Goal: Navigation & Orientation: Find specific page/section

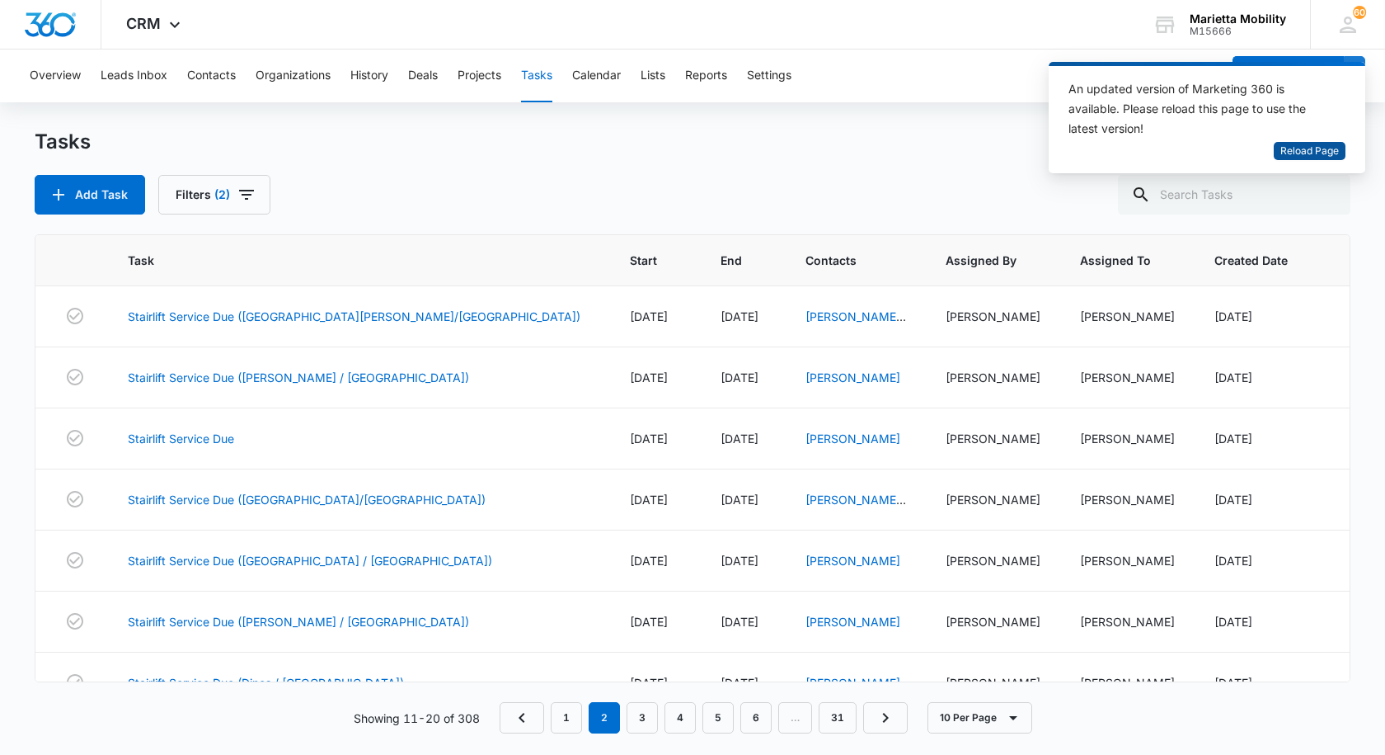
click at [1293, 148] on span "Reload Page" at bounding box center [1310, 151] width 59 height 16
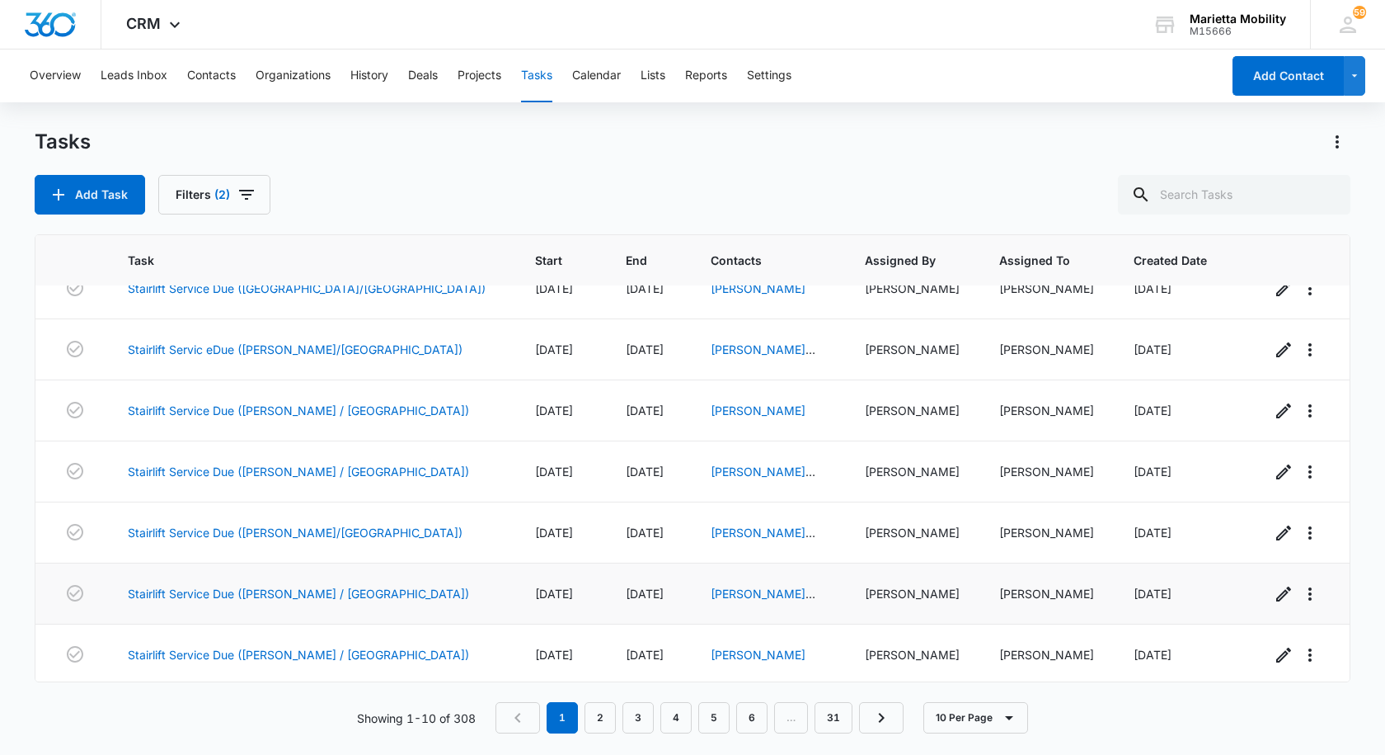
scroll to position [214, 0]
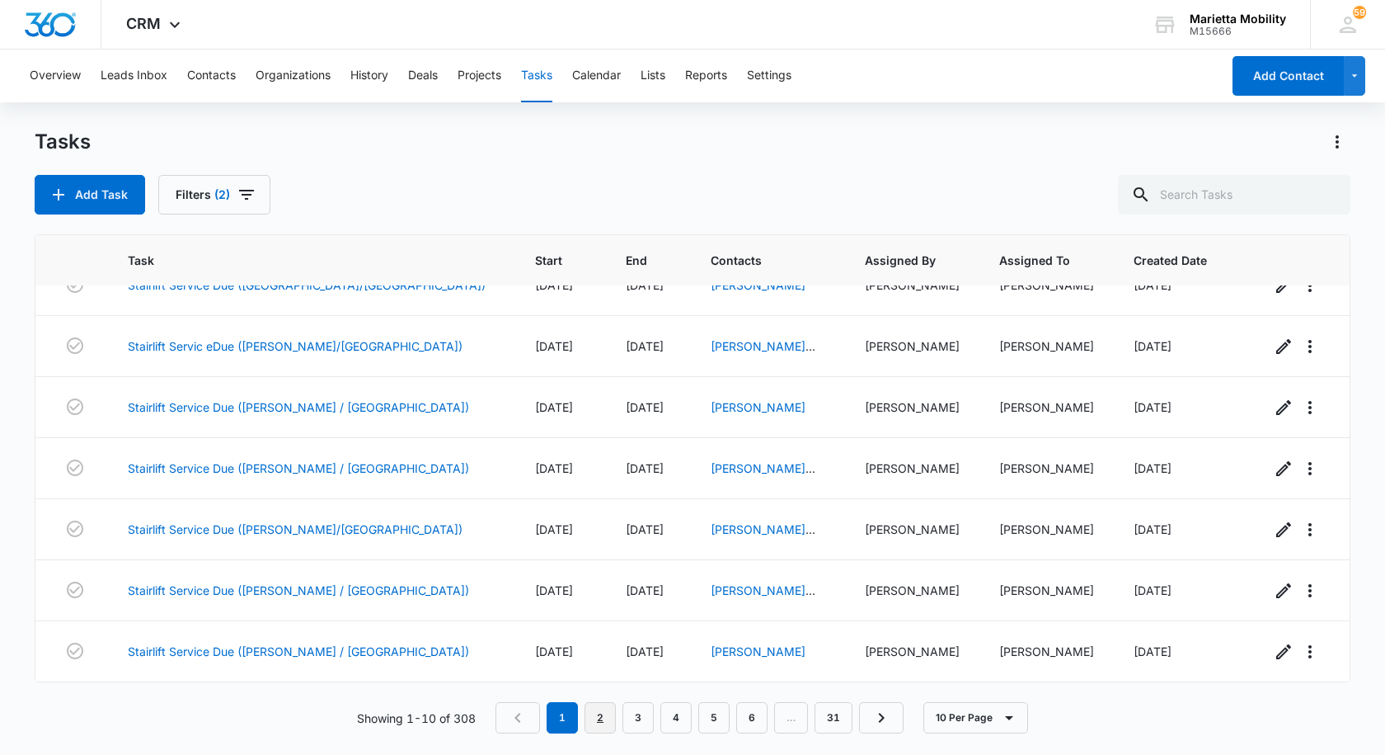
click at [599, 724] on link "2" at bounding box center [600, 717] width 31 height 31
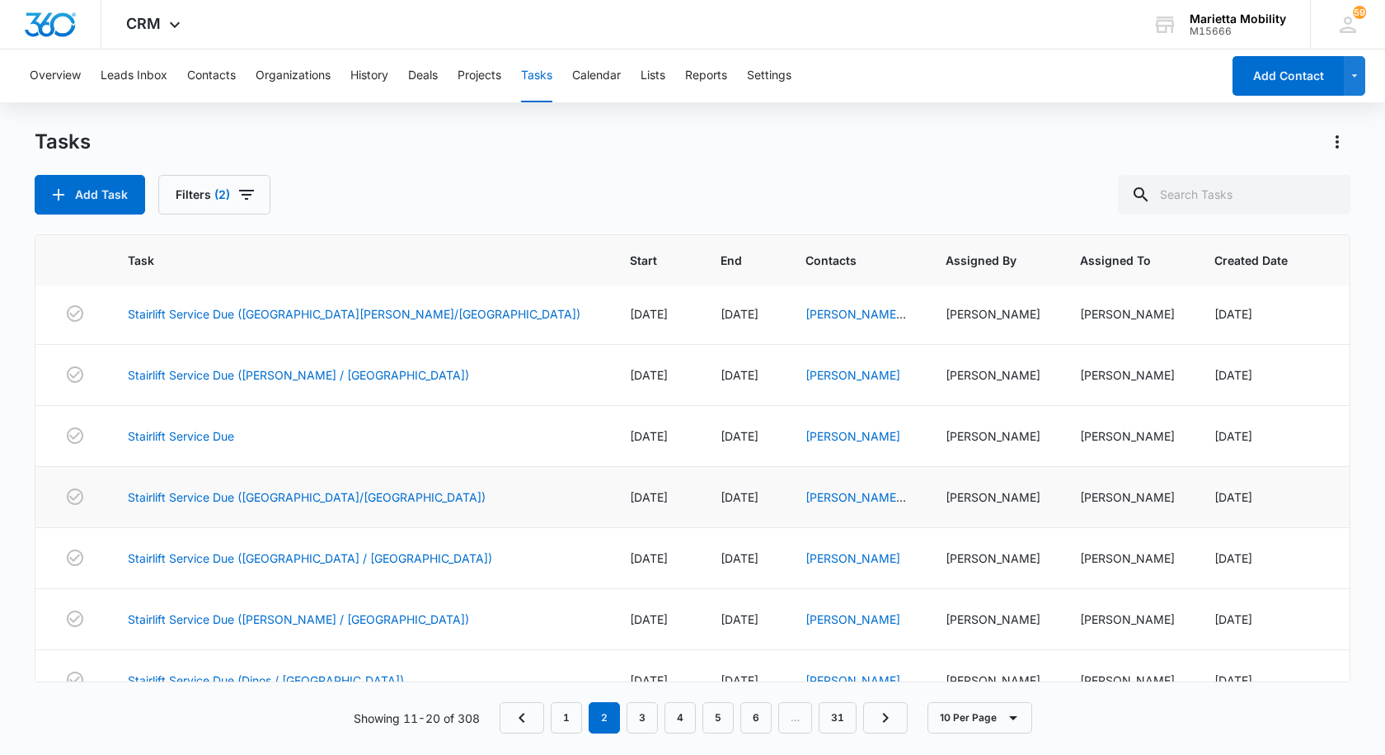
scroll to position [0, 0]
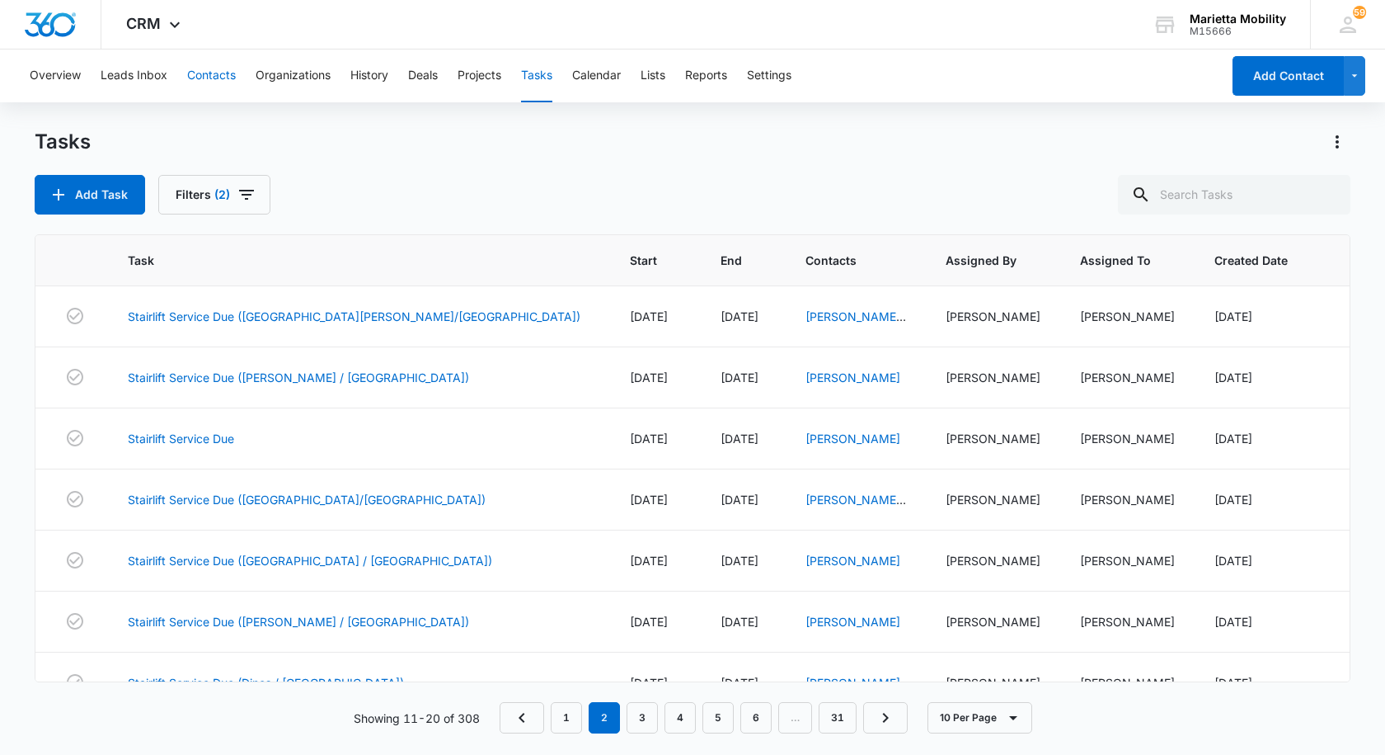
click at [209, 82] on button "Contacts" at bounding box center [211, 75] width 49 height 53
